Goal: Task Accomplishment & Management: Manage account settings

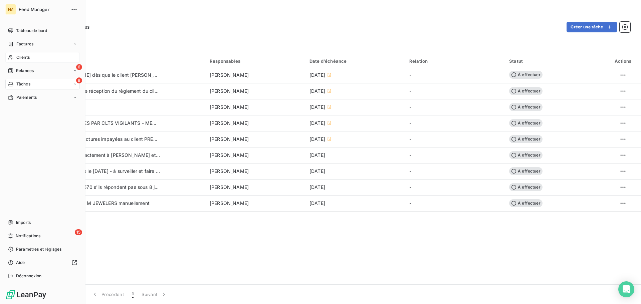
click at [26, 59] on span "Clients" at bounding box center [22, 57] width 13 height 6
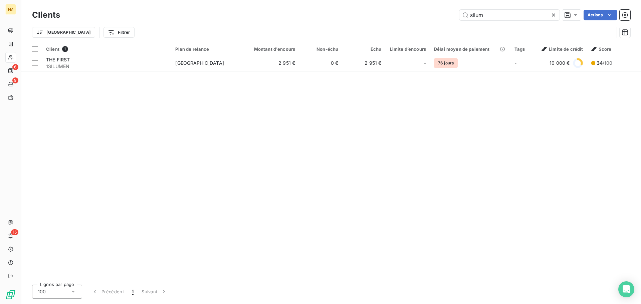
drag, startPoint x: 487, startPoint y: 19, endPoint x: 340, endPoint y: 21, distance: 147.2
click at [386, 22] on div "Clients silum Actions" at bounding box center [331, 15] width 598 height 14
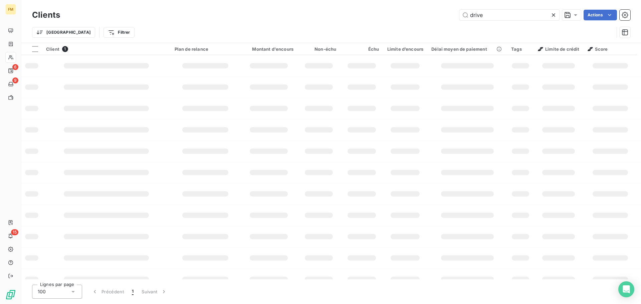
type input "drive"
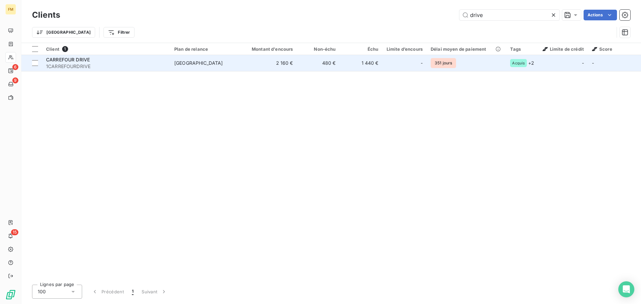
click at [273, 66] on td "2 160 €" at bounding box center [268, 63] width 57 height 16
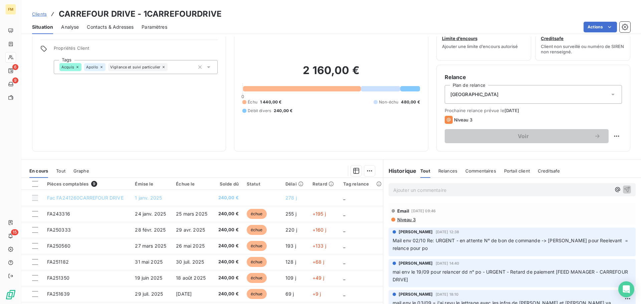
scroll to position [45, 0]
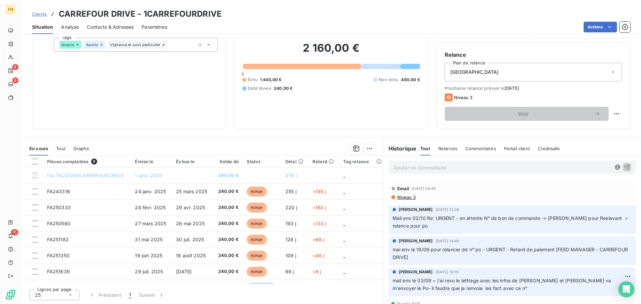
click at [42, 13] on span "Clients" at bounding box center [39, 13] width 15 height 5
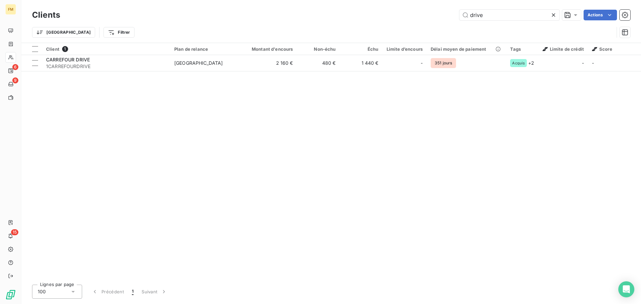
drag, startPoint x: 482, startPoint y: 13, endPoint x: 396, endPoint y: 13, distance: 86.5
click at [421, 13] on div "drive Actions" at bounding box center [349, 15] width 562 height 11
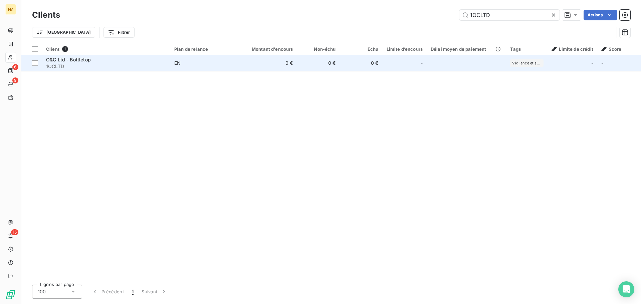
type input "1OCLTD"
click at [192, 70] on td "EN" at bounding box center [204, 63] width 69 height 16
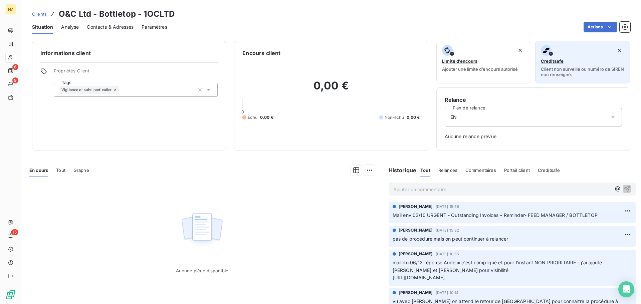
click at [552, 62] on span "Creditsafe" at bounding box center [552, 60] width 23 height 5
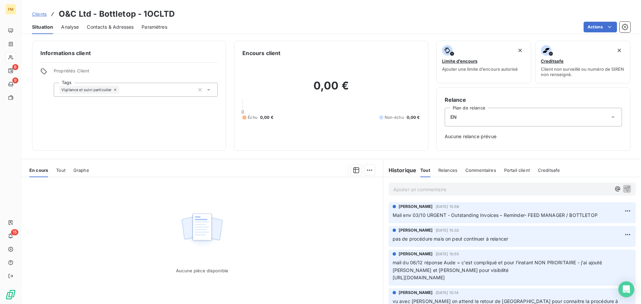
click at [31, 13] on div "Clients O&C Ltd - Bottletop - 1OCLTD" at bounding box center [331, 14] width 620 height 12
click at [40, 12] on span "Clients" at bounding box center [39, 13] width 15 height 5
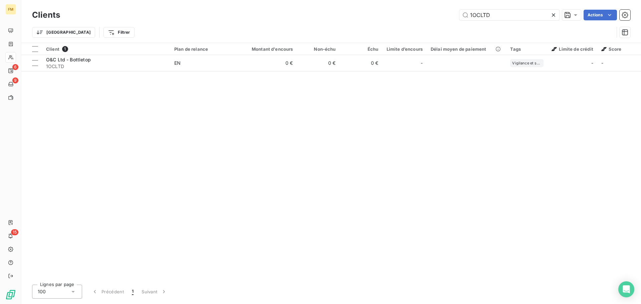
drag, startPoint x: 520, startPoint y: 15, endPoint x: 338, endPoint y: 24, distance: 181.5
click at [357, 24] on div "Clients 1OCLTD Actions Trier Filtrer" at bounding box center [331, 25] width 598 height 35
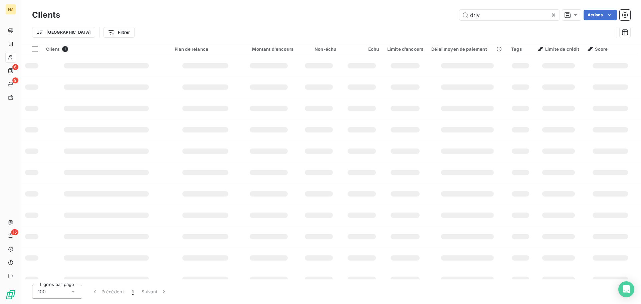
type input "driv"
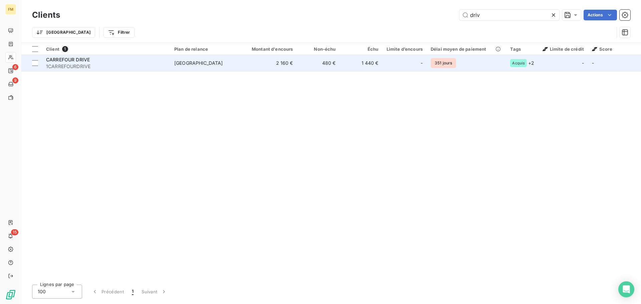
click at [192, 65] on div "[GEOGRAPHIC_DATA]" at bounding box center [198, 63] width 49 height 7
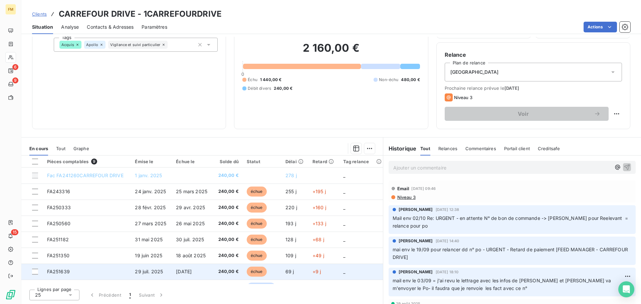
scroll to position [28, 0]
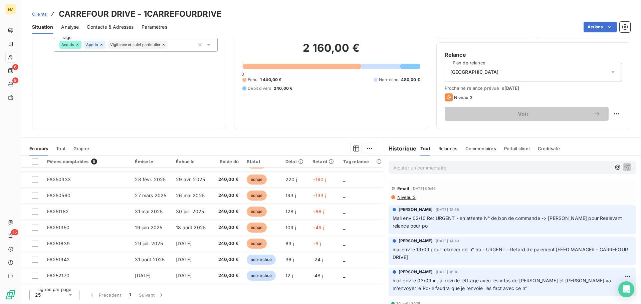
click at [36, 17] on link "Clients" at bounding box center [39, 14] width 15 height 7
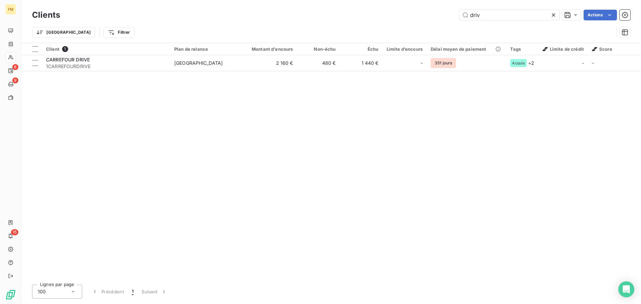
drag, startPoint x: 488, startPoint y: 16, endPoint x: 310, endPoint y: 10, distance: 178.0
click at [397, 16] on div "driv Actions" at bounding box center [349, 15] width 562 height 11
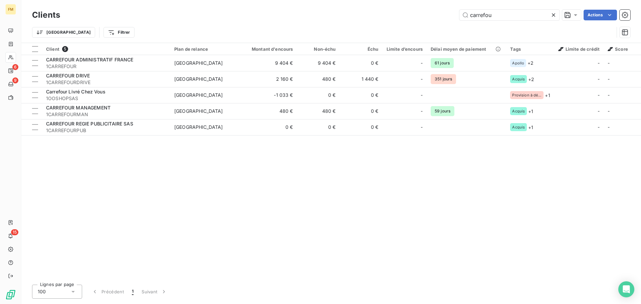
type input "carrefou"
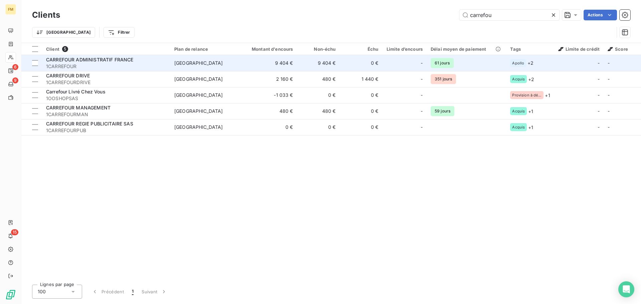
click at [268, 65] on td "9 404 €" at bounding box center [268, 63] width 57 height 16
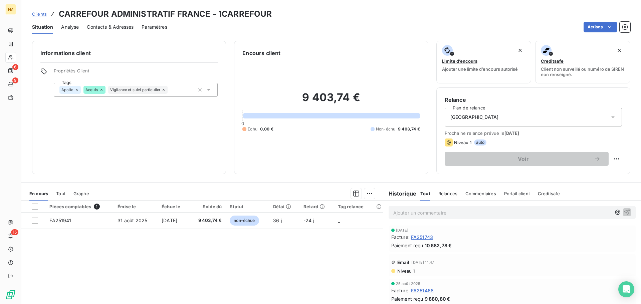
click at [33, 16] on span "Clients" at bounding box center [39, 13] width 15 height 5
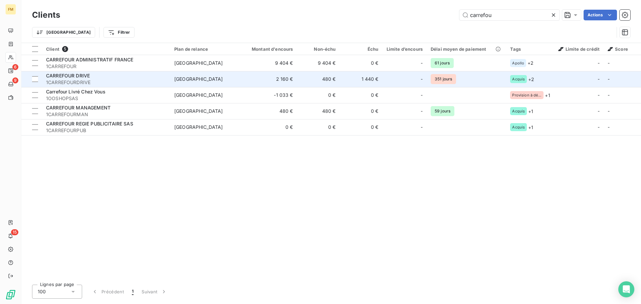
click at [106, 83] on span "1CARREFOURDRIVE" at bounding box center [106, 82] width 120 height 7
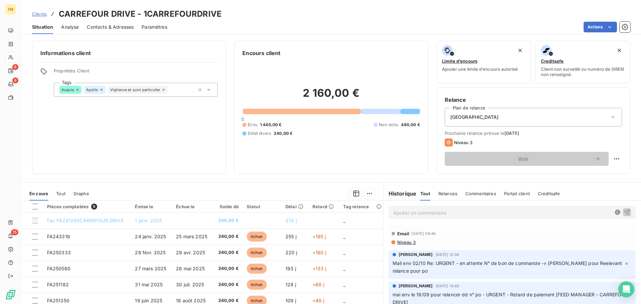
click at [45, 18] on div "Clients CARREFOUR DRIVE - 1CARREFOURDRIVE" at bounding box center [127, 14] width 190 height 12
click at [43, 15] on span "Clients" at bounding box center [39, 13] width 15 height 5
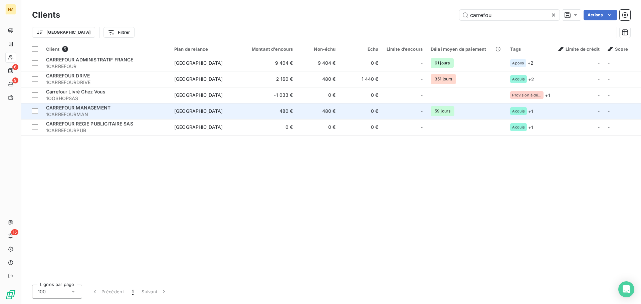
click at [179, 108] on div "[GEOGRAPHIC_DATA]" at bounding box center [198, 111] width 49 height 7
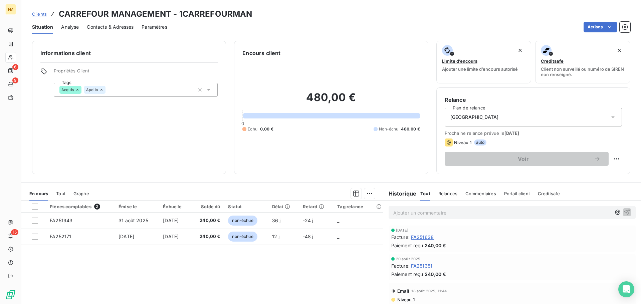
click at [42, 13] on span "Clients" at bounding box center [39, 13] width 15 height 5
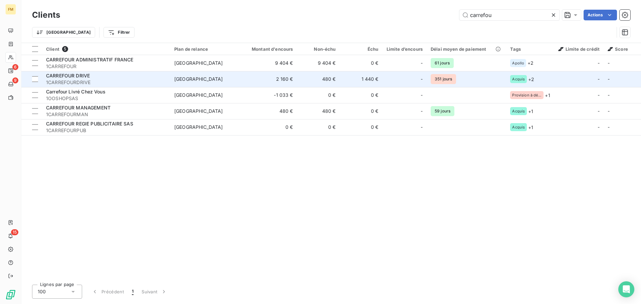
click at [100, 83] on span "1CARREFOURDRIVE" at bounding box center [106, 82] width 120 height 7
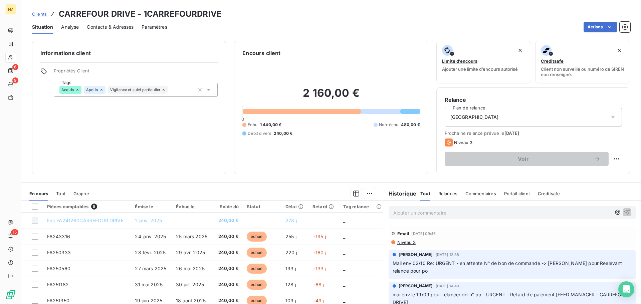
click at [463, 207] on div "Ajouter un commentaire ﻿" at bounding box center [512, 212] width 247 height 13
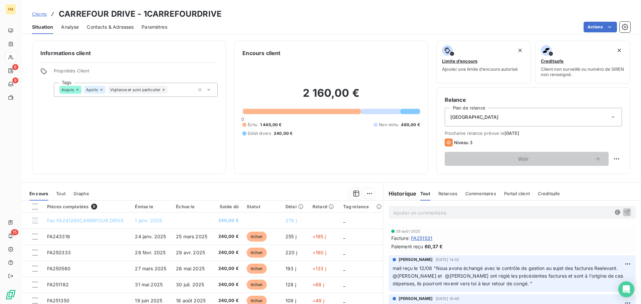
scroll to position [130, 0]
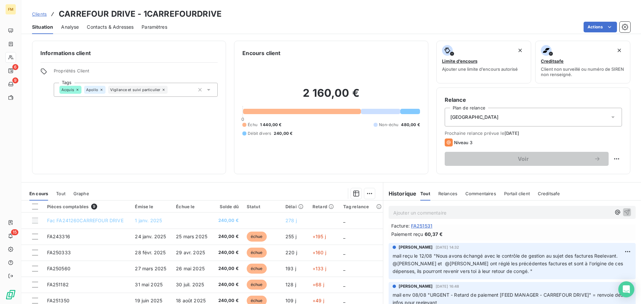
click at [464, 208] on div "Ajouter un commentaire ﻿" at bounding box center [502, 212] width 218 height 9
click at [473, 216] on p "Ajouter un commentaire ﻿" at bounding box center [502, 213] width 218 height 8
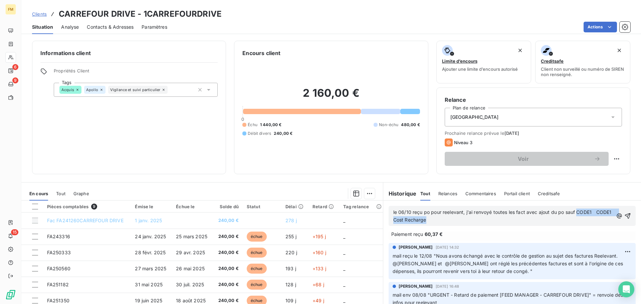
drag, startPoint x: 574, startPoint y: 212, endPoint x: 576, endPoint y: 221, distance: 9.1
click at [576, 221] on p "le 06/10 reçu po pour reelevant, j'ai renvoyé toutes les fact avec ajout du po …" at bounding box center [503, 216] width 220 height 15
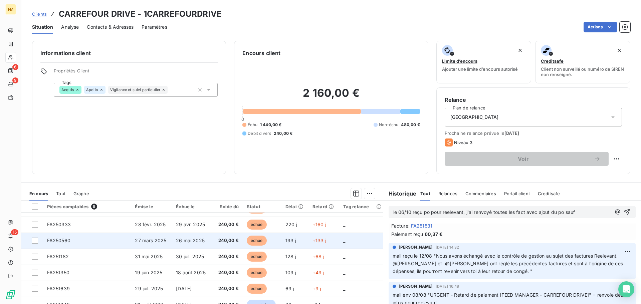
scroll to position [33, 0]
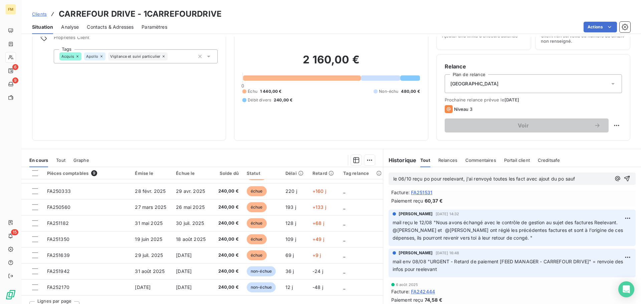
click at [587, 178] on p "le 06/10 reçu po pour reelevant, j'ai renvoyé toutes les fact avec ajout du po …" at bounding box center [502, 179] width 218 height 8
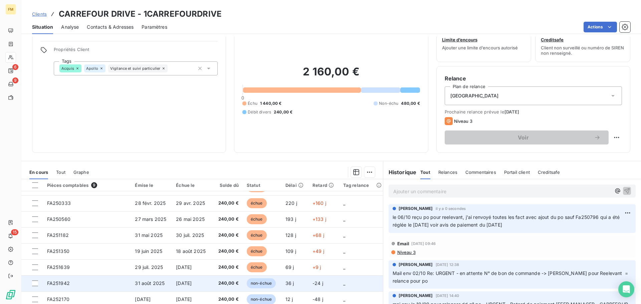
scroll to position [45, 0]
